Goal: Task Accomplishment & Management: Manage account settings

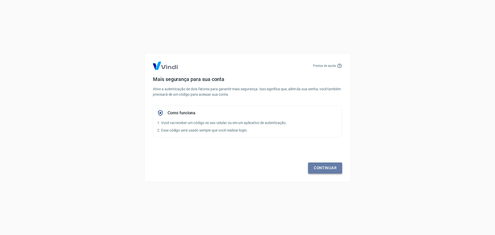
click at [321, 170] on link "Continuar" at bounding box center [325, 167] width 34 height 11
